Goal: Information Seeking & Learning: Learn about a topic

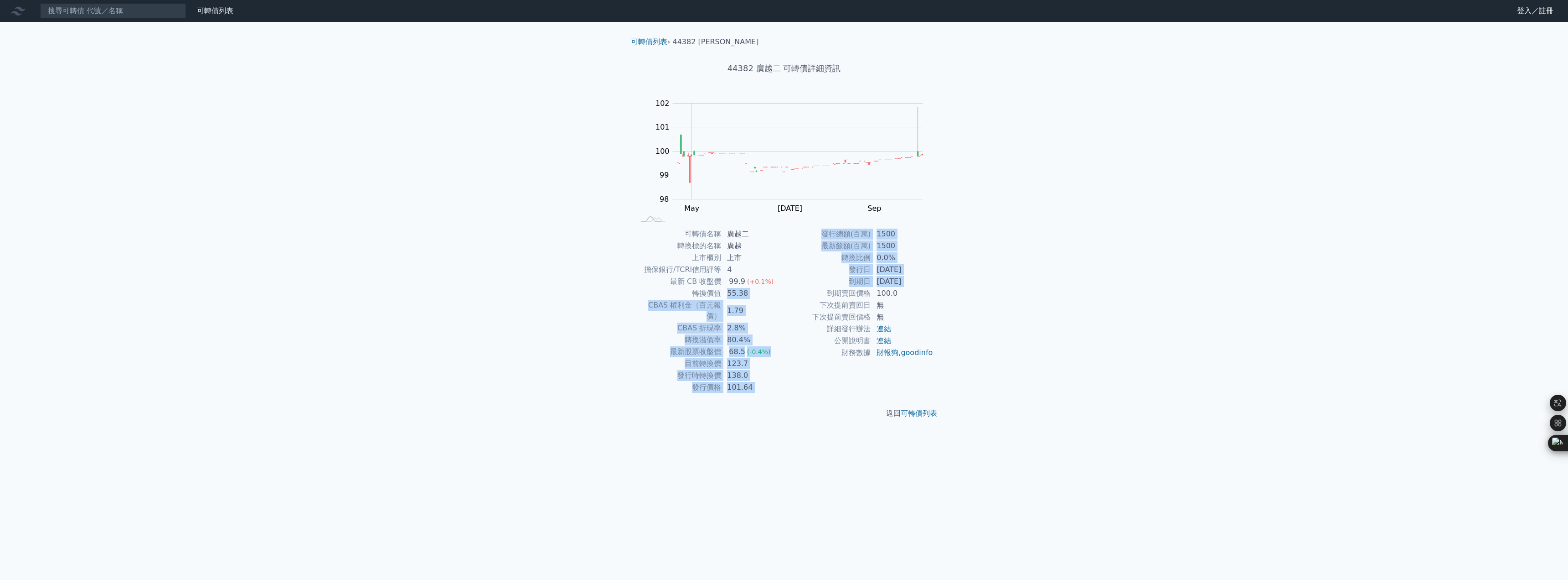
drag, startPoint x: 723, startPoint y: 293, endPoint x: 812, endPoint y: 293, distance: 89.0
click at [812, 293] on div "可轉債名稱 廣越二 轉換標的名稱 廣越 上市櫃別 上市 擔保銀行/TCRI信用評等 4 最新 CB 收盤價 99.9 (+0.1%) 轉換價值 55.38 C…" at bounding box center [784, 311] width 321 height 166
click at [788, 286] on td "到期日" at bounding box center [827, 282] width 87 height 12
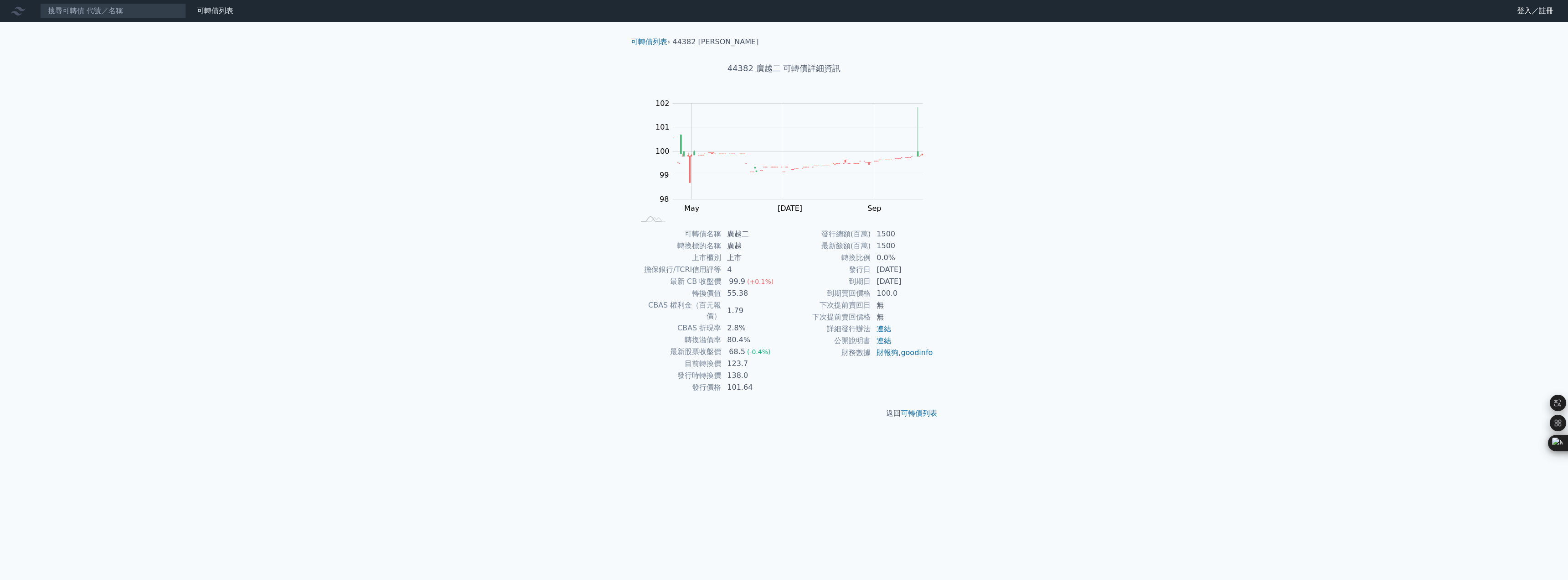
click at [738, 291] on td "55.38" at bounding box center [753, 293] width 63 height 12
click at [799, 276] on td "到期日" at bounding box center [827, 282] width 87 height 12
click at [734, 346] on div "68.5" at bounding box center [737, 351] width 20 height 11
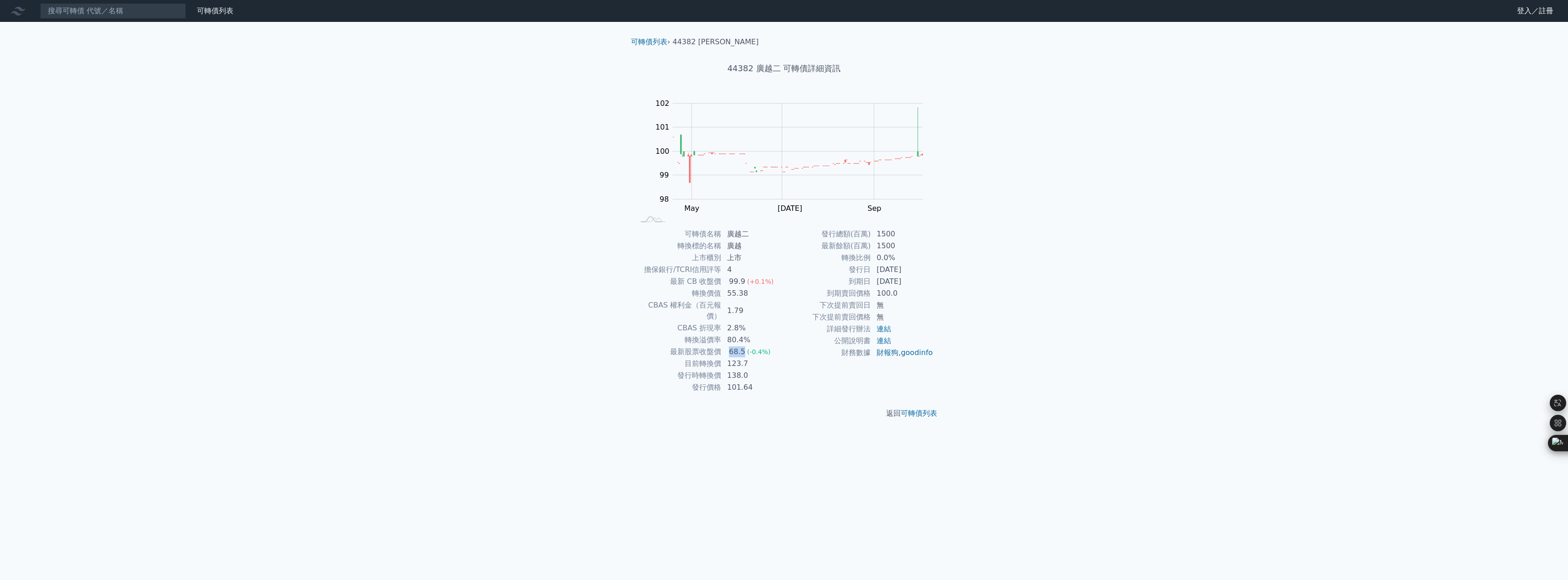
click at [734, 346] on div "68.5" at bounding box center [737, 351] width 20 height 11
click at [731, 334] on td "80.4%" at bounding box center [753, 340] width 63 height 12
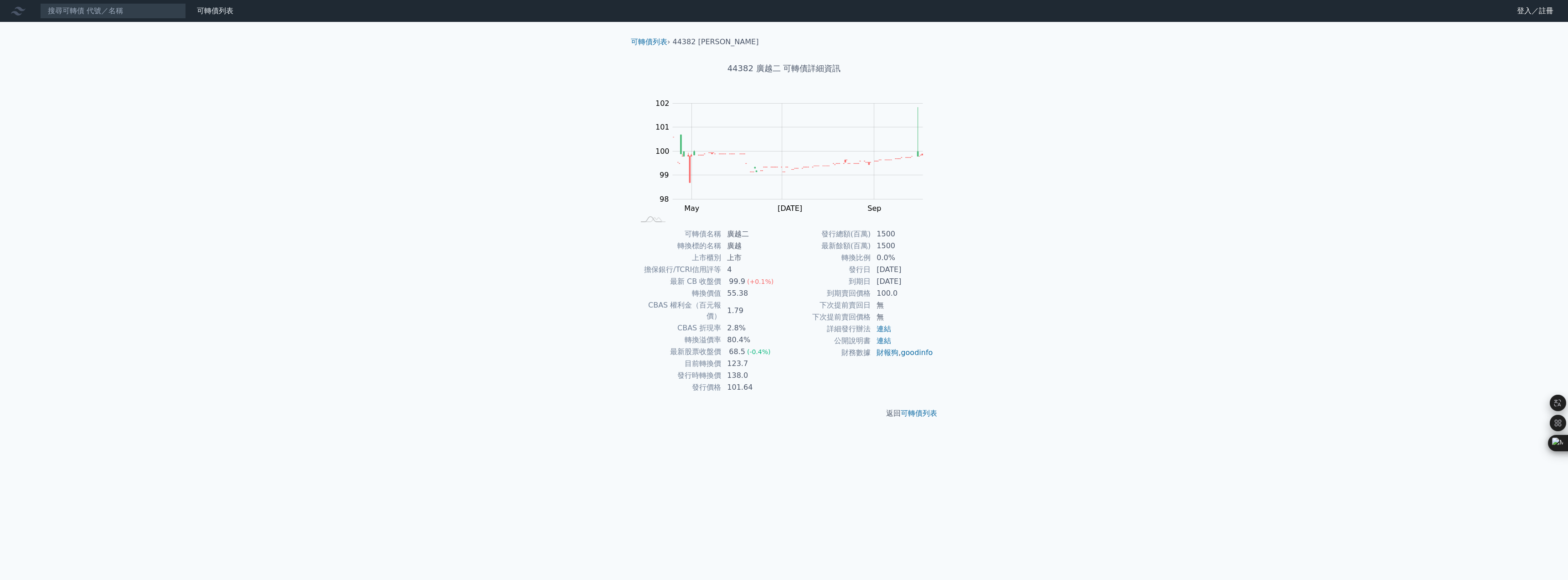
click at [798, 305] on td "下次提前賣回日" at bounding box center [827, 305] width 87 height 12
